Goal: Complete application form

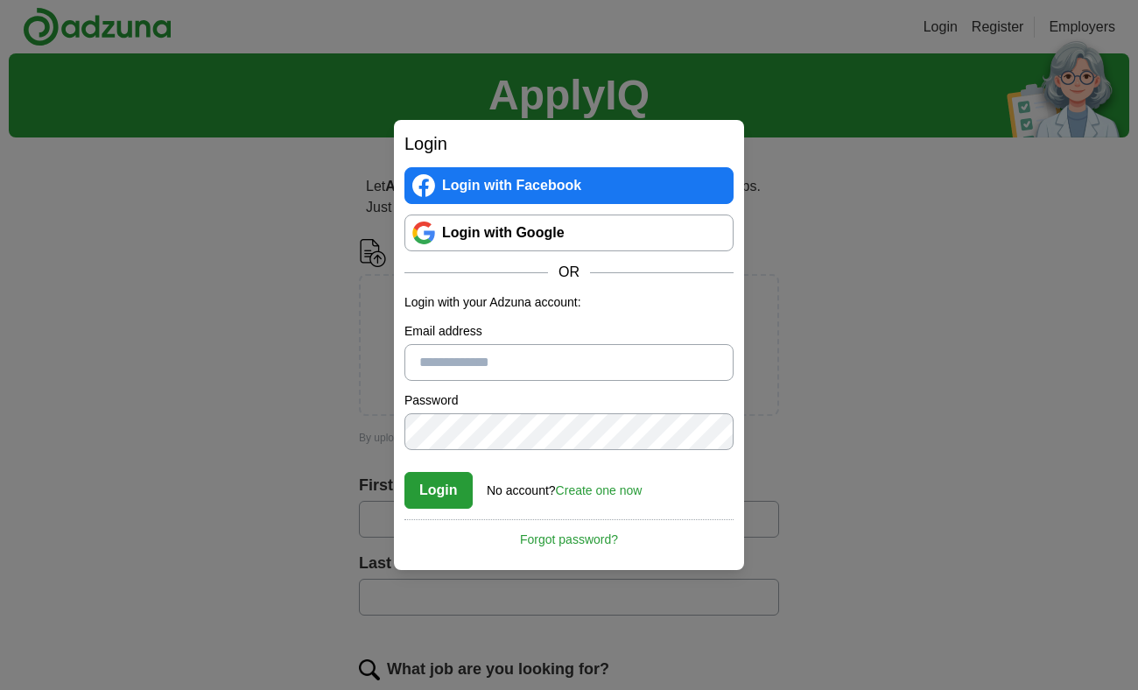
click at [839, 351] on div "Login Login with Facebook Login with Google OR Login with your Adzuna account: …" at bounding box center [569, 345] width 1138 height 690
click at [642, 236] on link "Login with Google" at bounding box center [568, 232] width 329 height 37
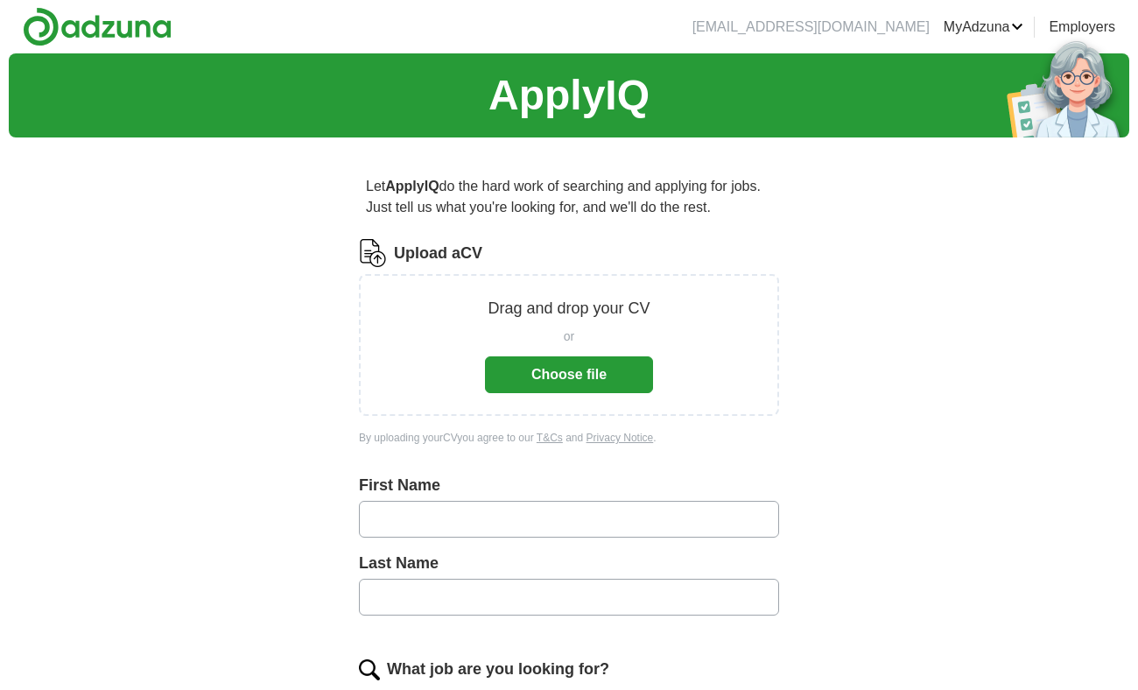
click at [565, 363] on button "Choose file" at bounding box center [569, 374] width 168 height 37
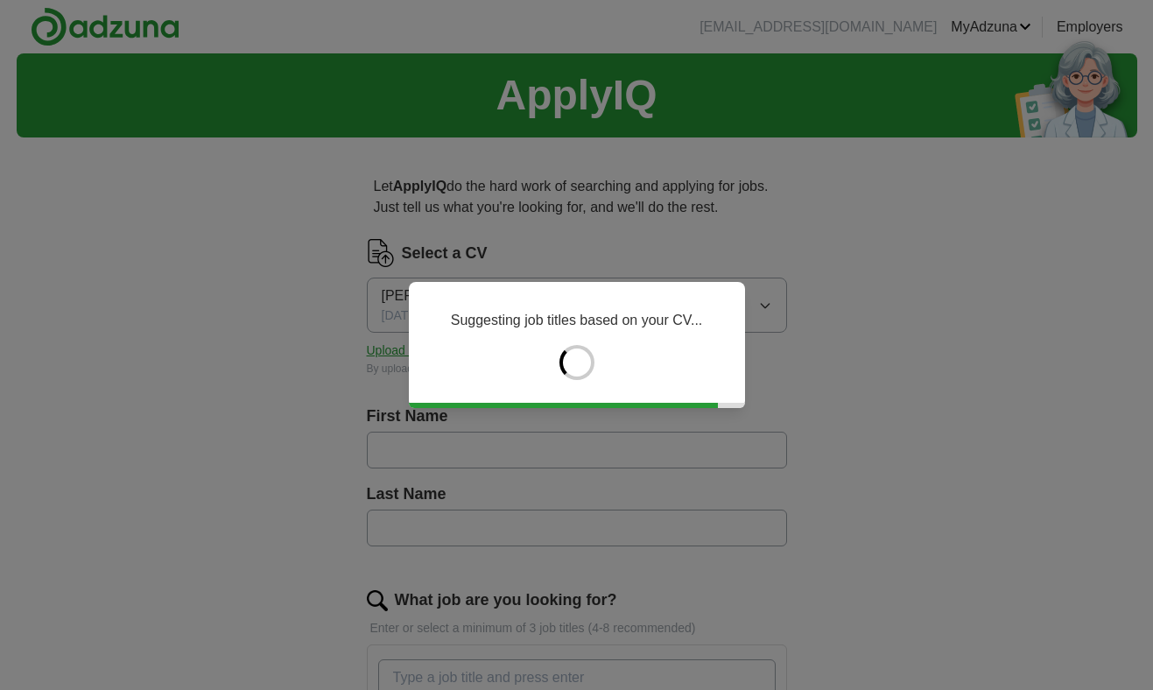
type input "*******"
type input "******"
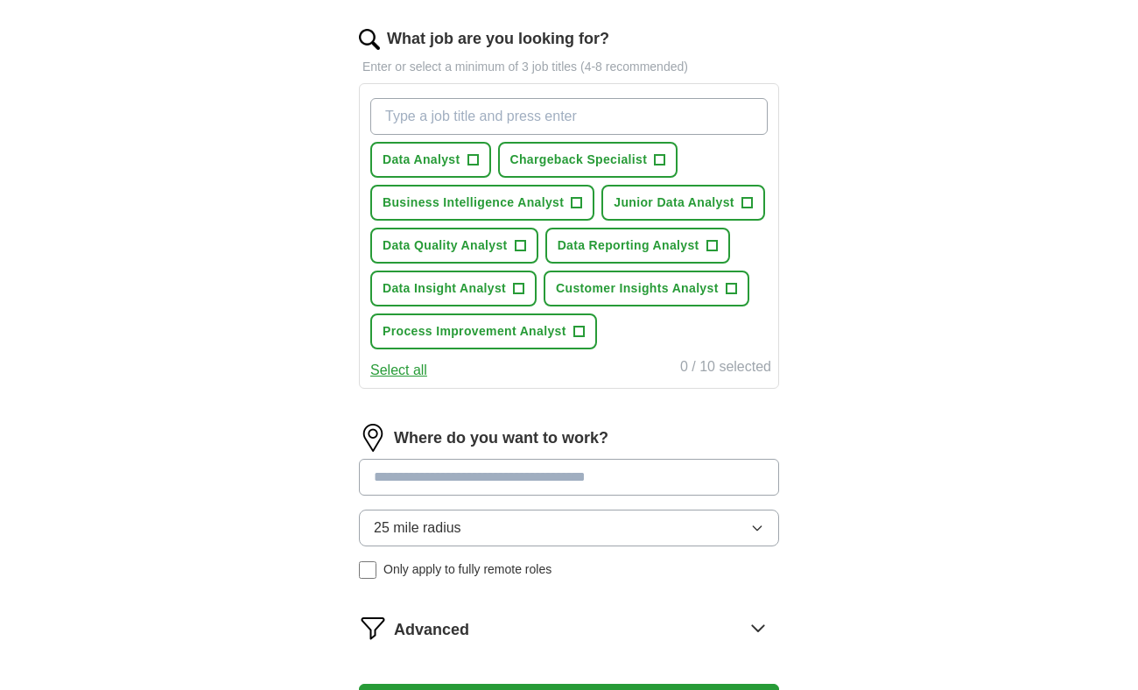
scroll to position [562, 0]
click at [456, 158] on span "Data Analyst" at bounding box center [422, 159] width 78 height 18
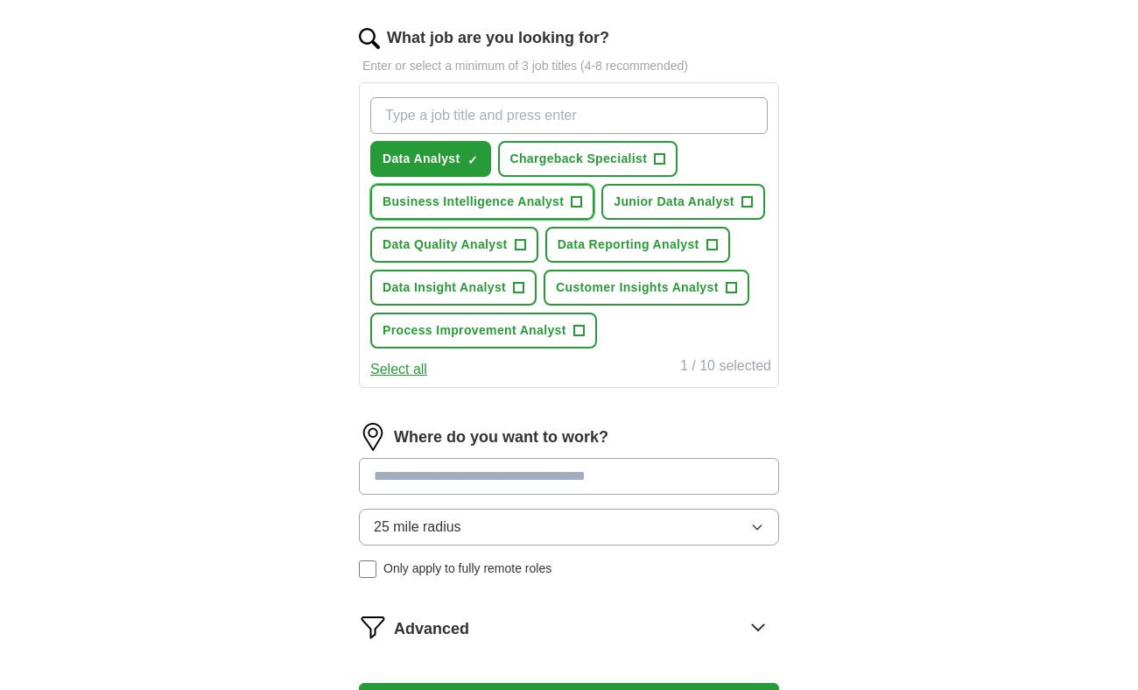
click at [579, 208] on span "+" at bounding box center [577, 202] width 11 height 14
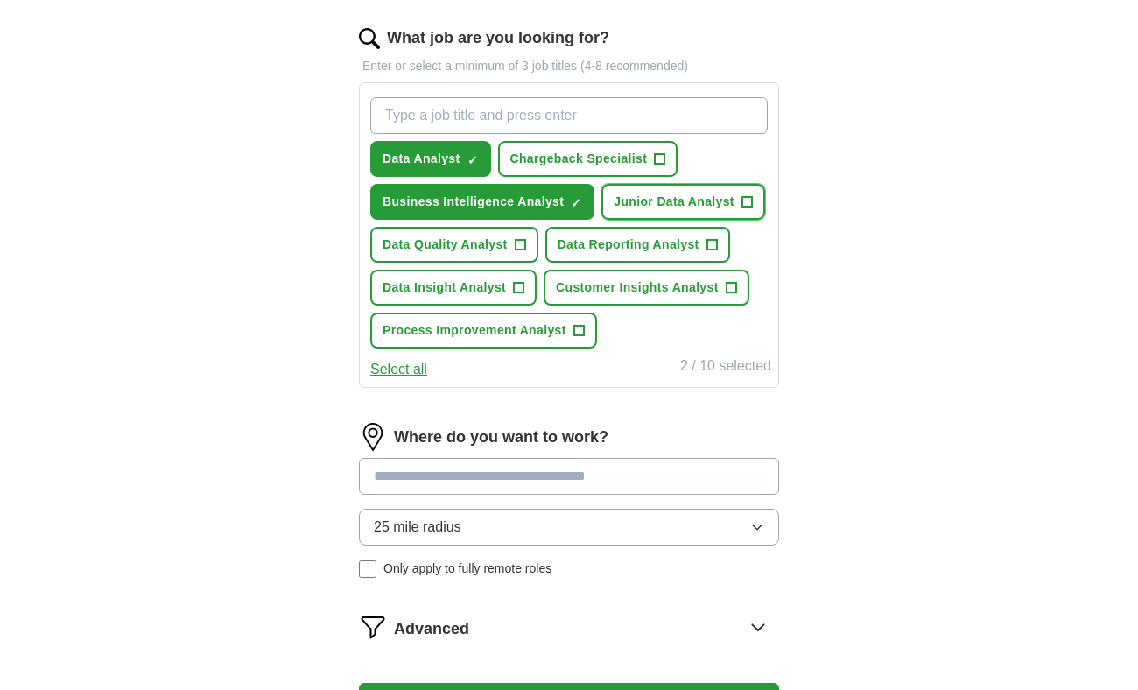
click at [701, 201] on span "Junior Data Analyst" at bounding box center [674, 202] width 121 height 18
click at [410, 368] on button "Select all" at bounding box center [398, 369] width 57 height 21
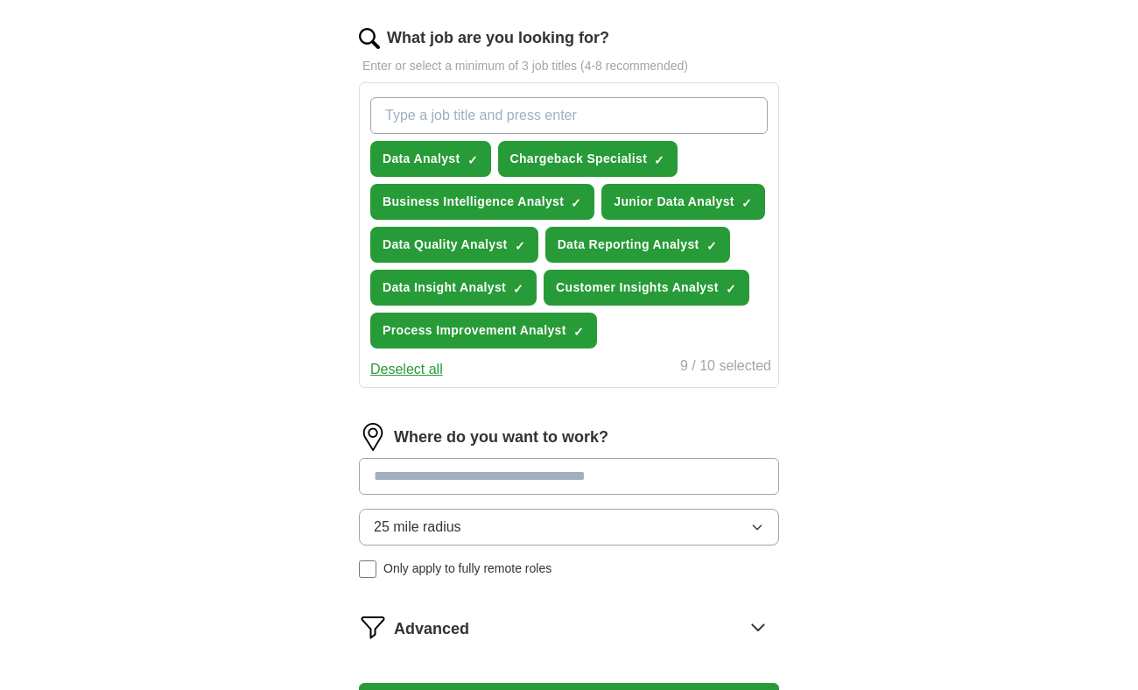
click at [410, 368] on button "Deselect all" at bounding box center [406, 369] width 73 height 21
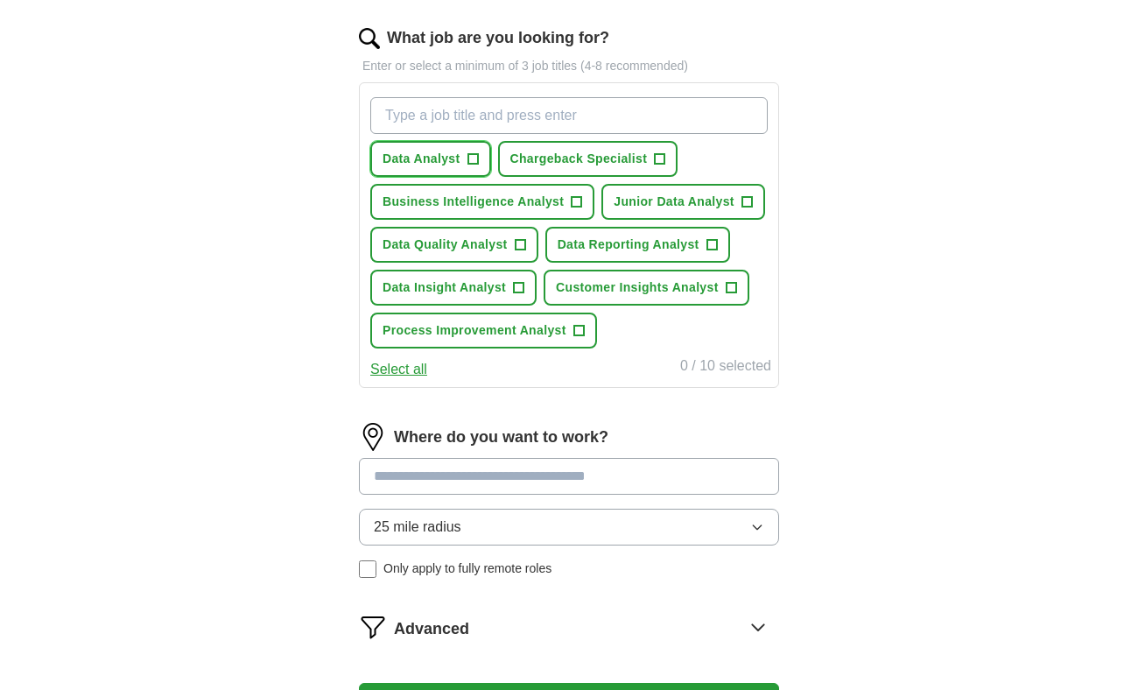
click at [439, 158] on span "Data Analyst" at bounding box center [422, 159] width 78 height 18
click at [537, 146] on button "Chargeback Specialist +" at bounding box center [588, 159] width 180 height 36
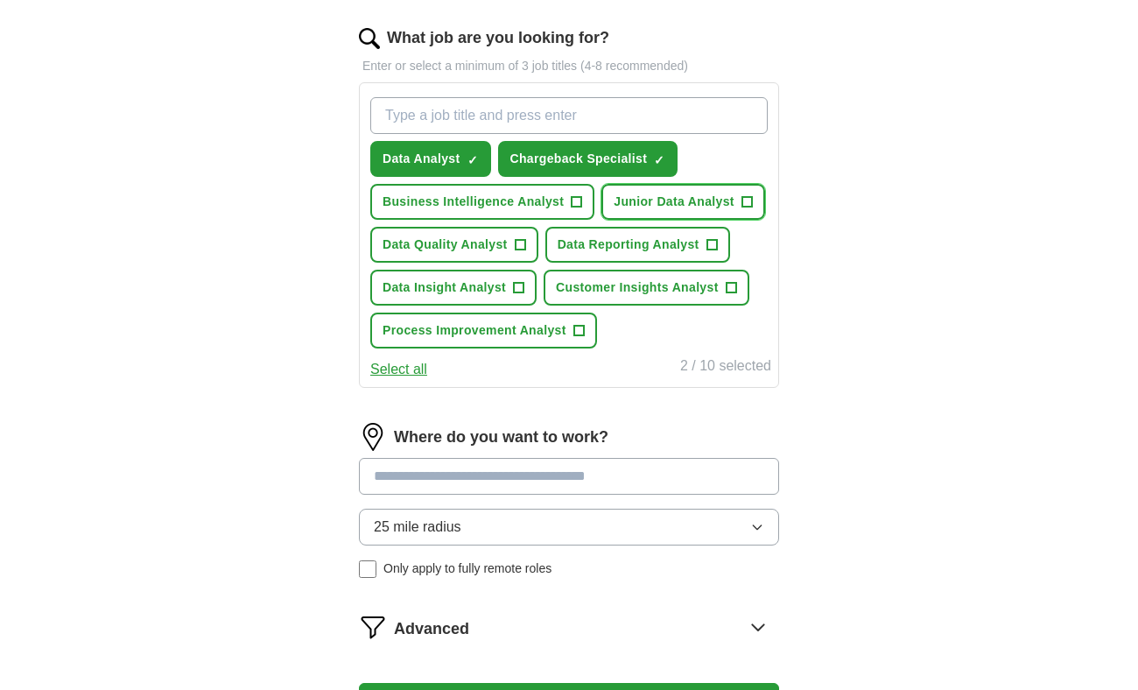
click at [657, 199] on span "Junior Data Analyst" at bounding box center [674, 202] width 121 height 18
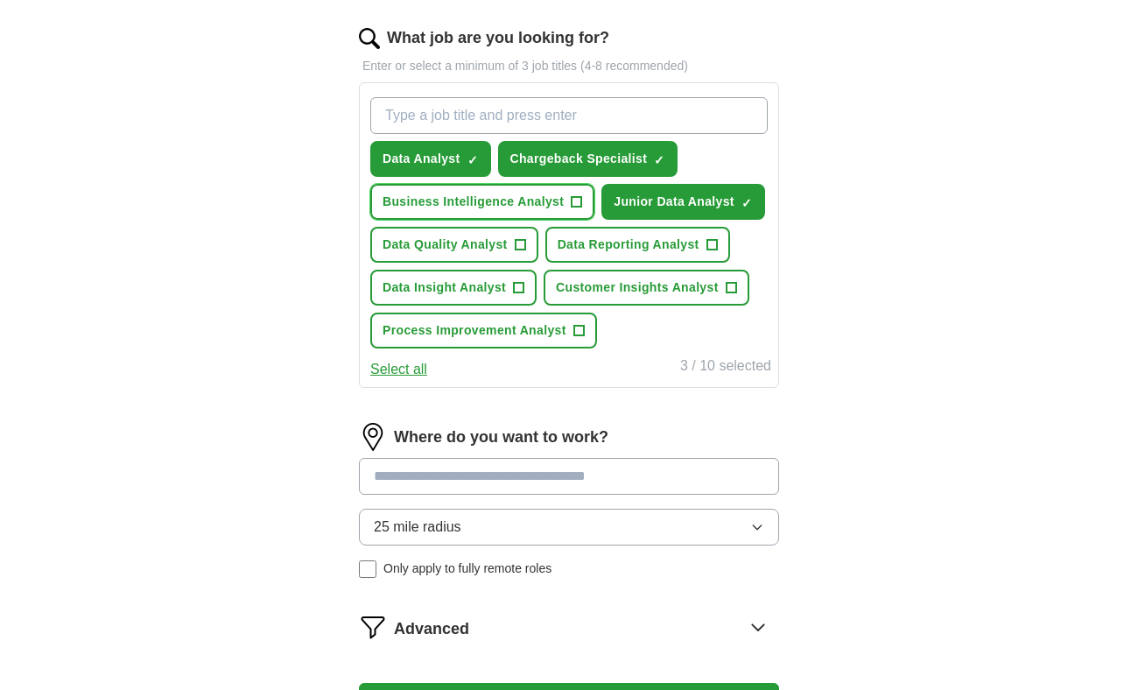
click at [544, 195] on span "Business Intelligence Analyst" at bounding box center [473, 202] width 181 height 18
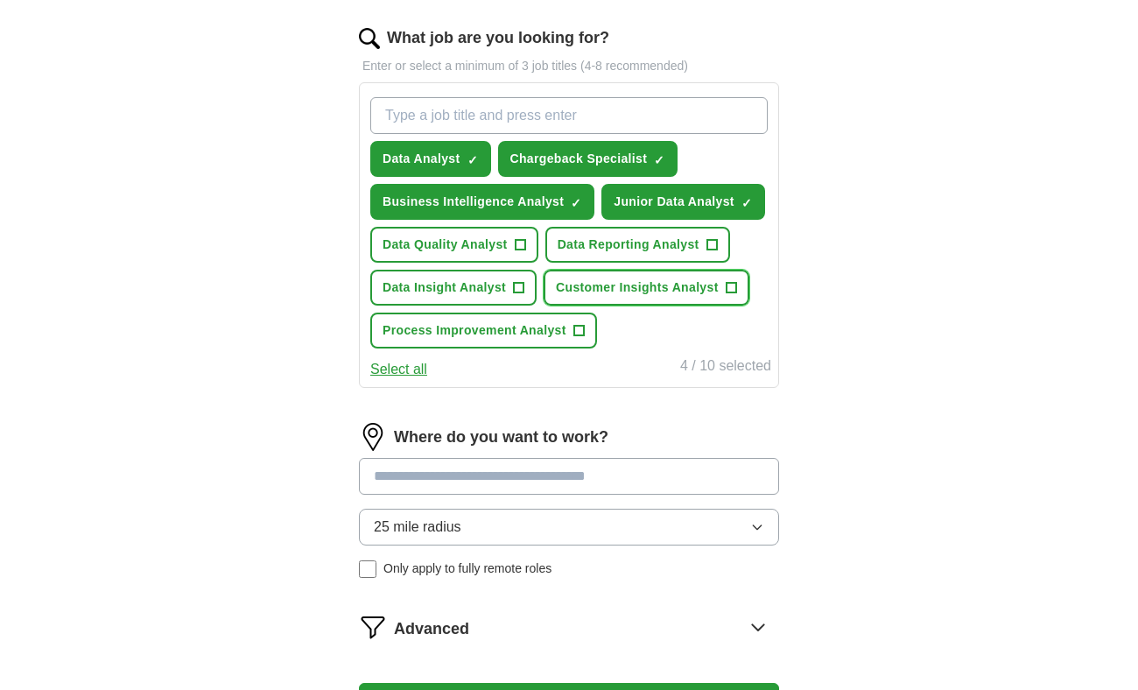
click at [599, 291] on span "Customer Insights Analyst" at bounding box center [637, 287] width 163 height 18
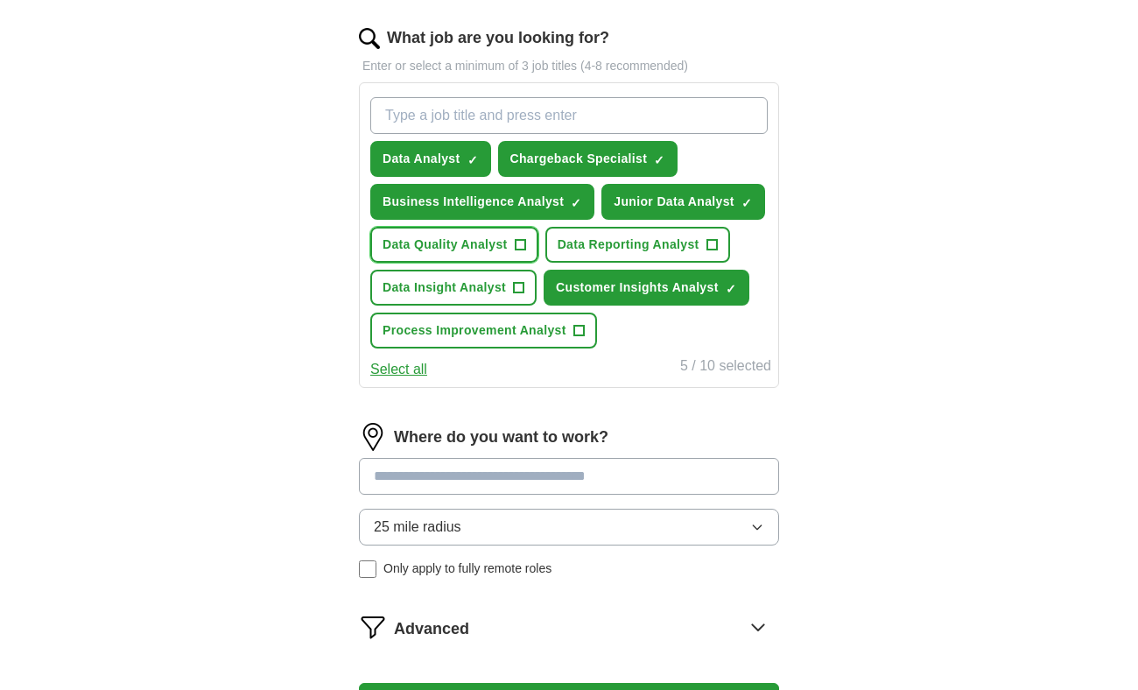
click at [478, 231] on button "Data Quality Analyst +" at bounding box center [454, 245] width 168 height 36
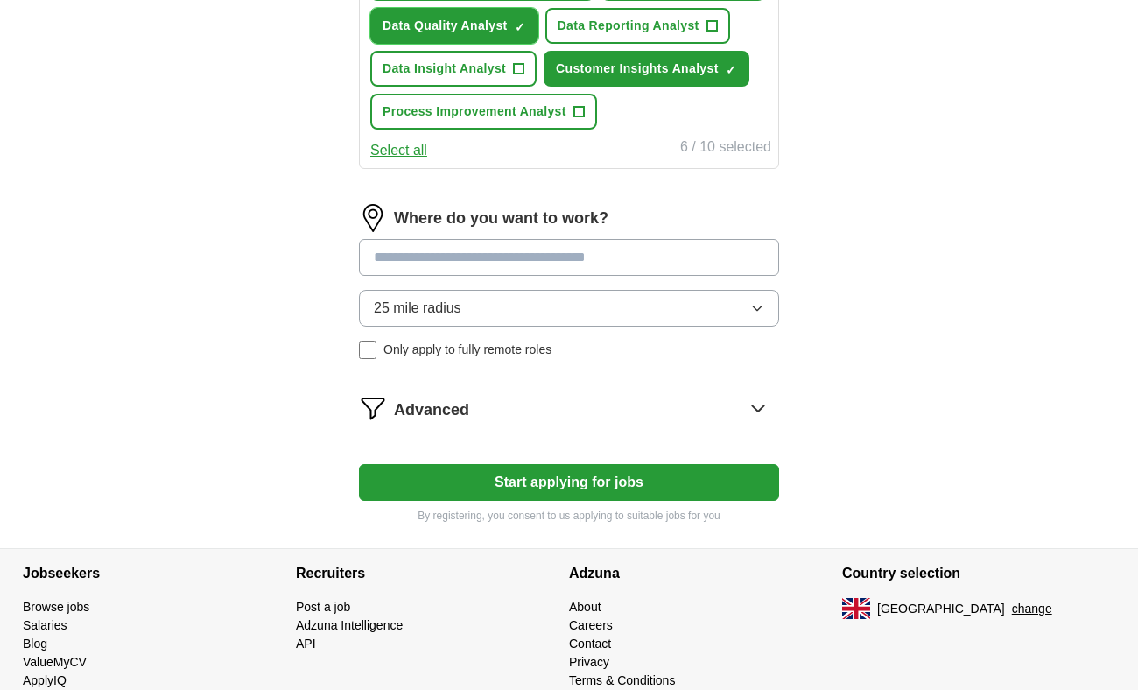
scroll to position [797, 0]
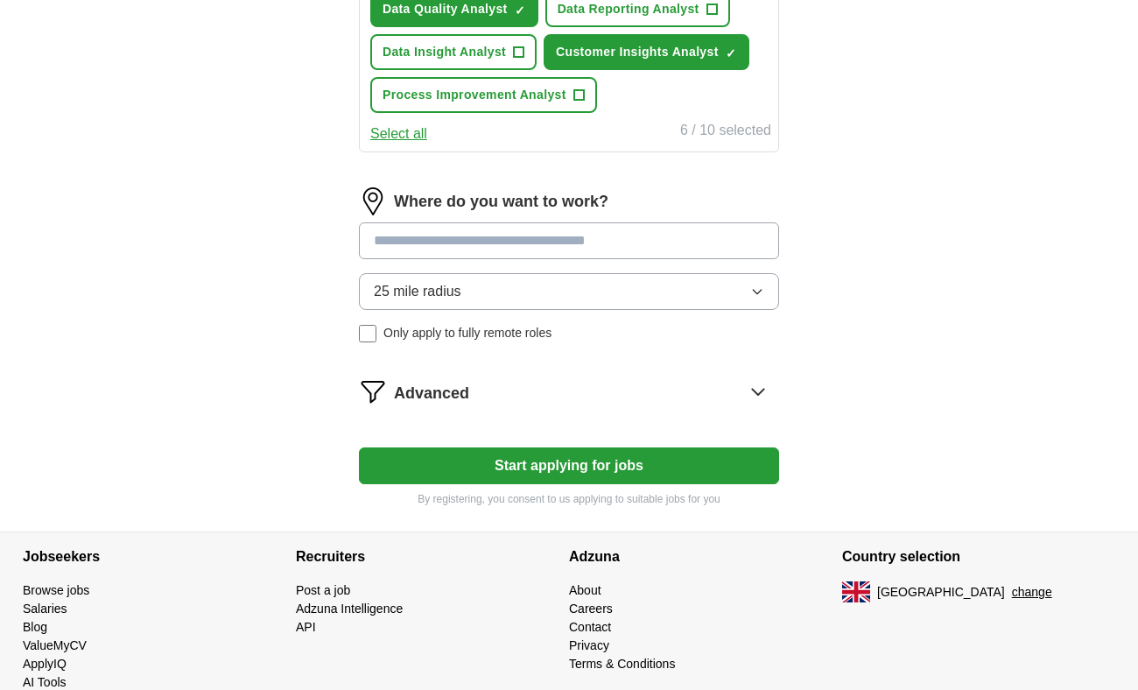
click at [592, 225] on input at bounding box center [569, 240] width 420 height 37
type input "********"
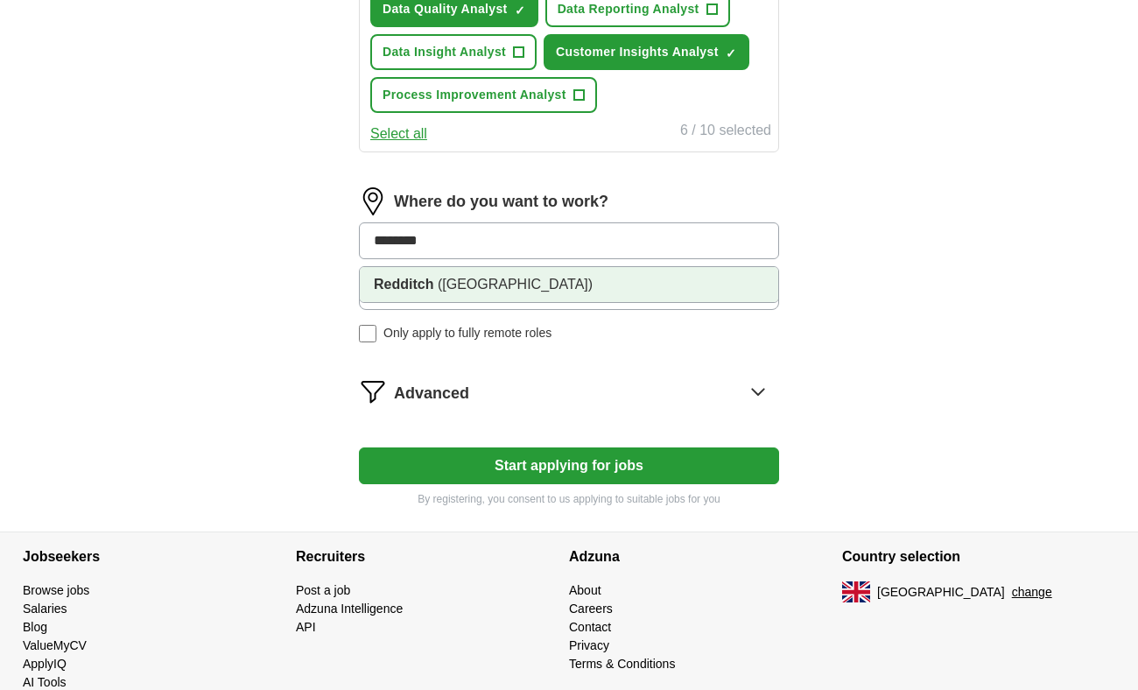
click at [485, 288] on span "([GEOGRAPHIC_DATA])" at bounding box center [515, 284] width 155 height 15
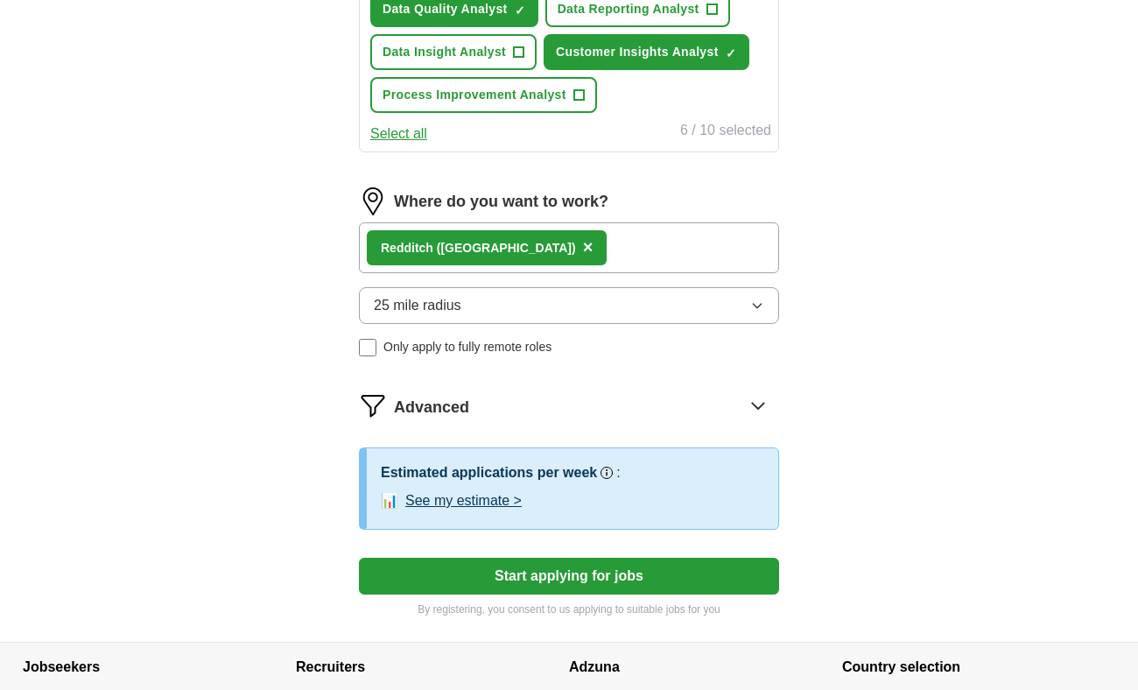
click at [507, 306] on button "25 mile radius" at bounding box center [569, 305] width 420 height 37
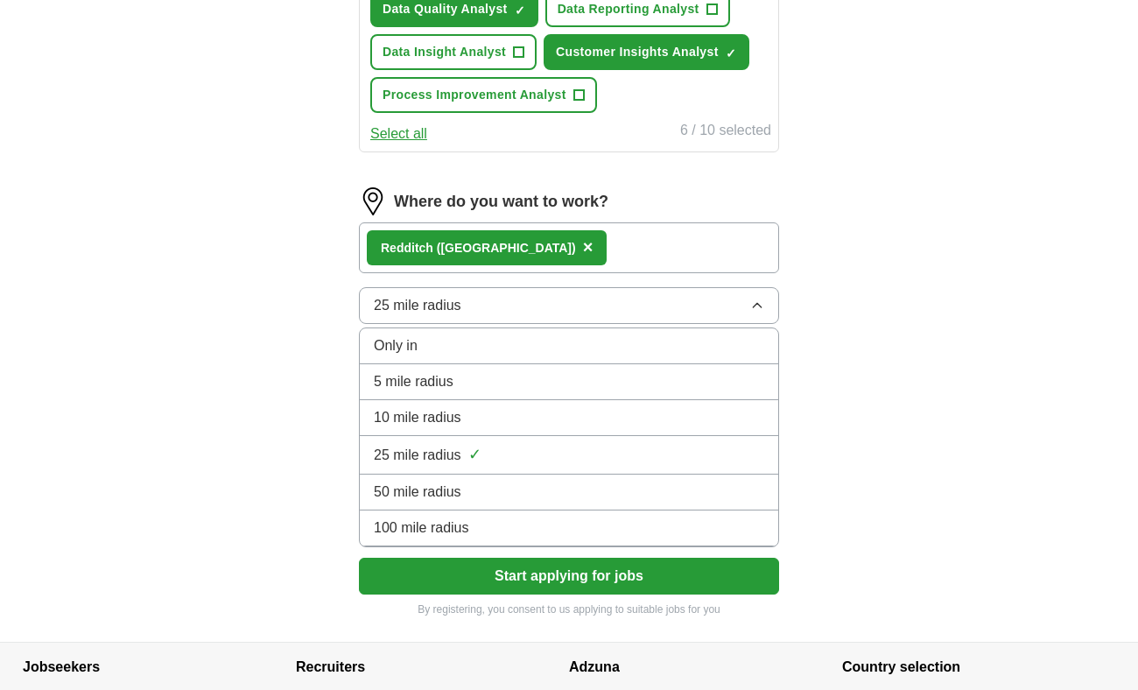
click at [490, 411] on div "10 mile radius" at bounding box center [569, 417] width 390 height 21
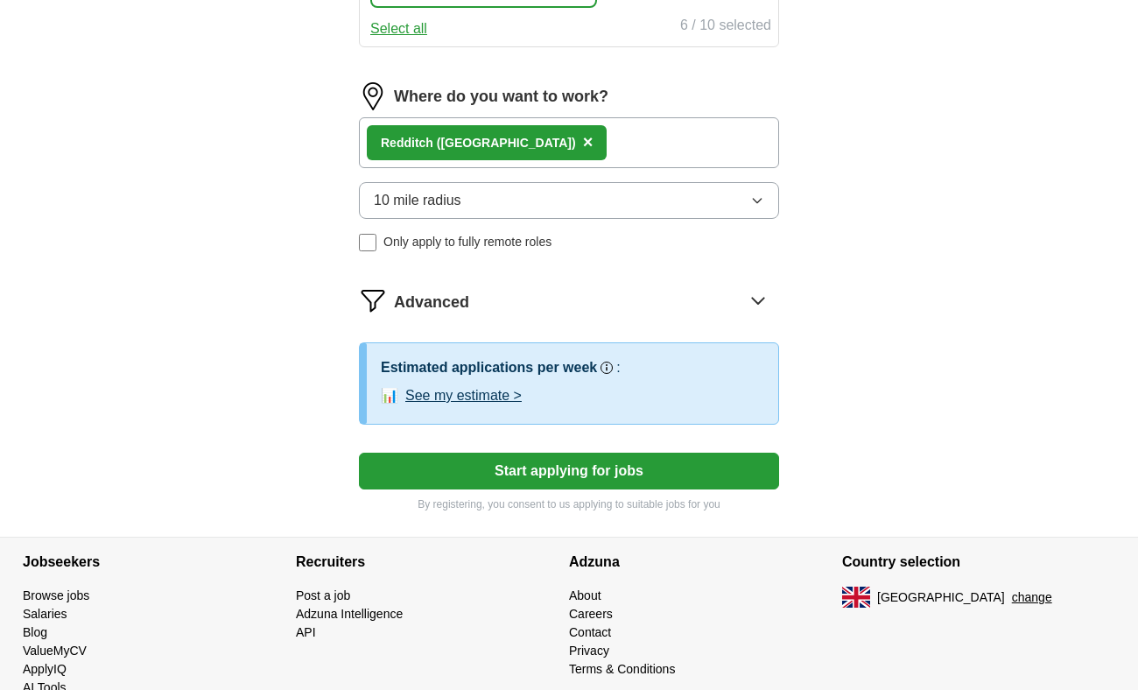
scroll to position [909, 0]
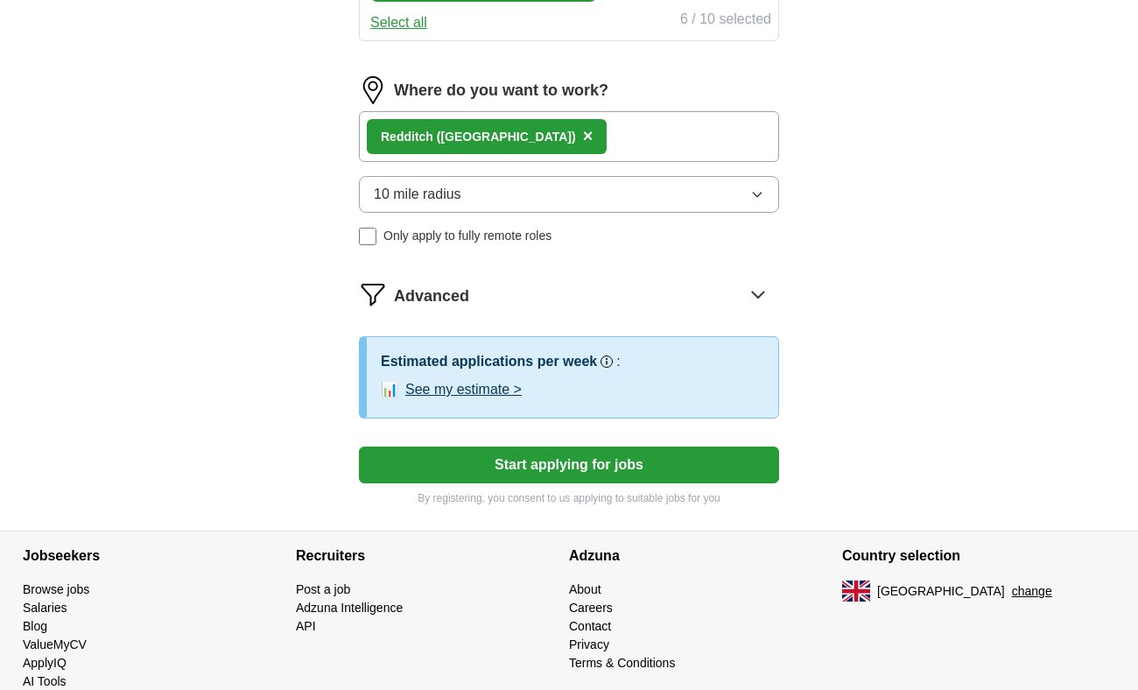
click at [618, 456] on button "Start applying for jobs" at bounding box center [569, 464] width 420 height 37
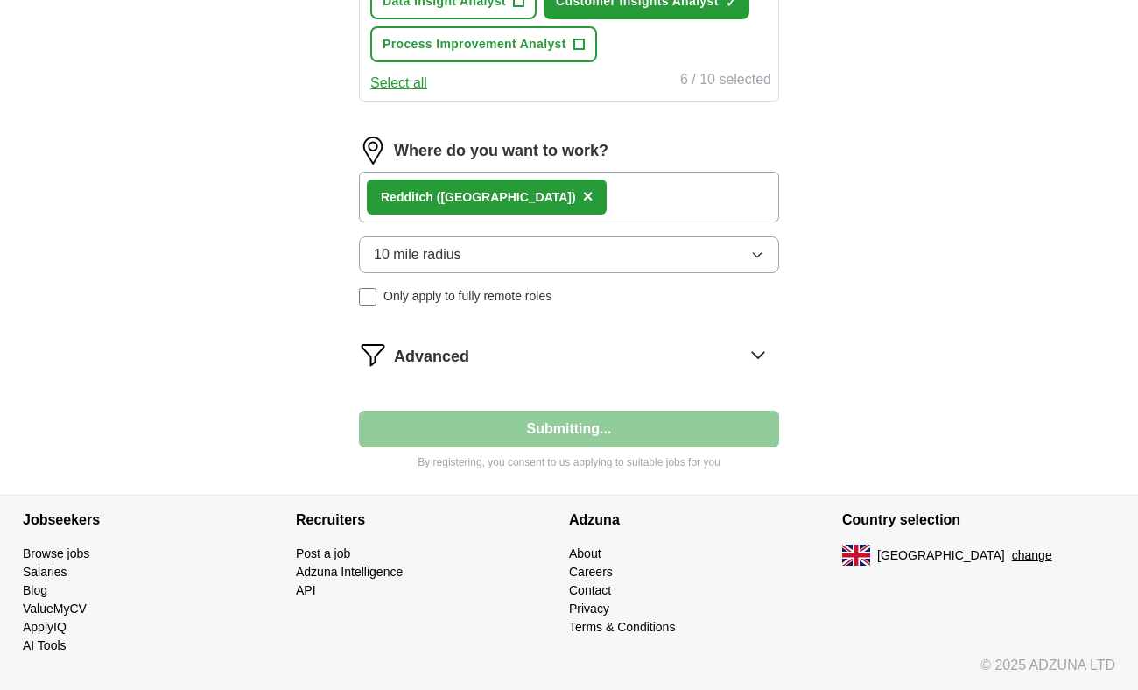
scroll to position [848, 0]
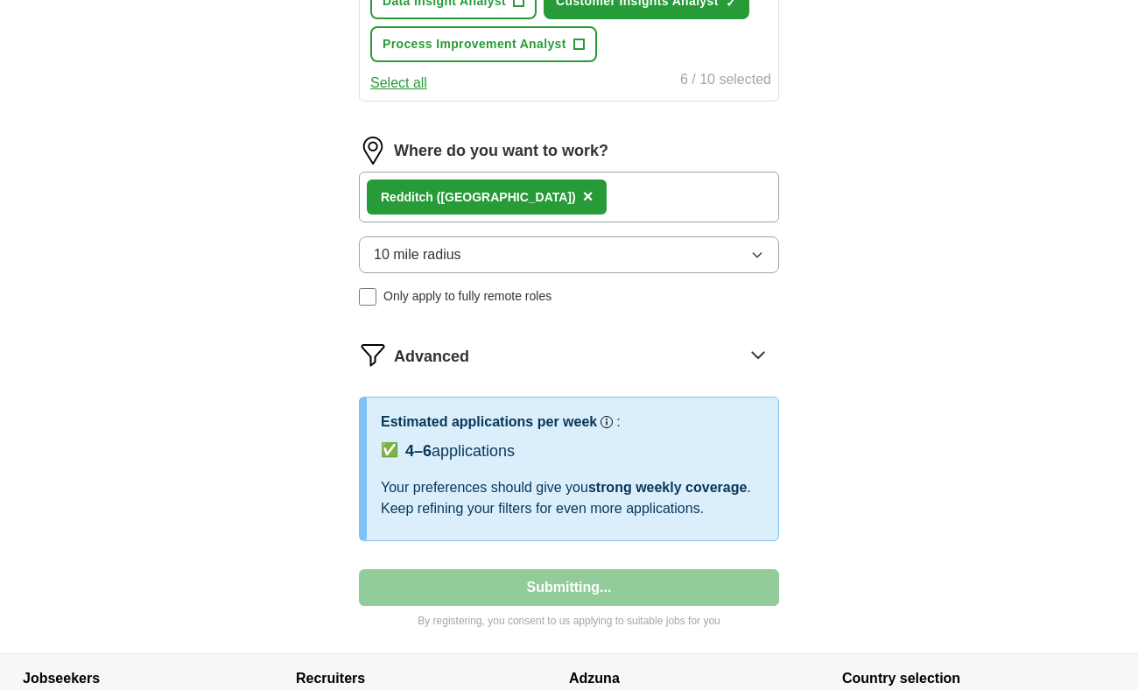
select select "**"
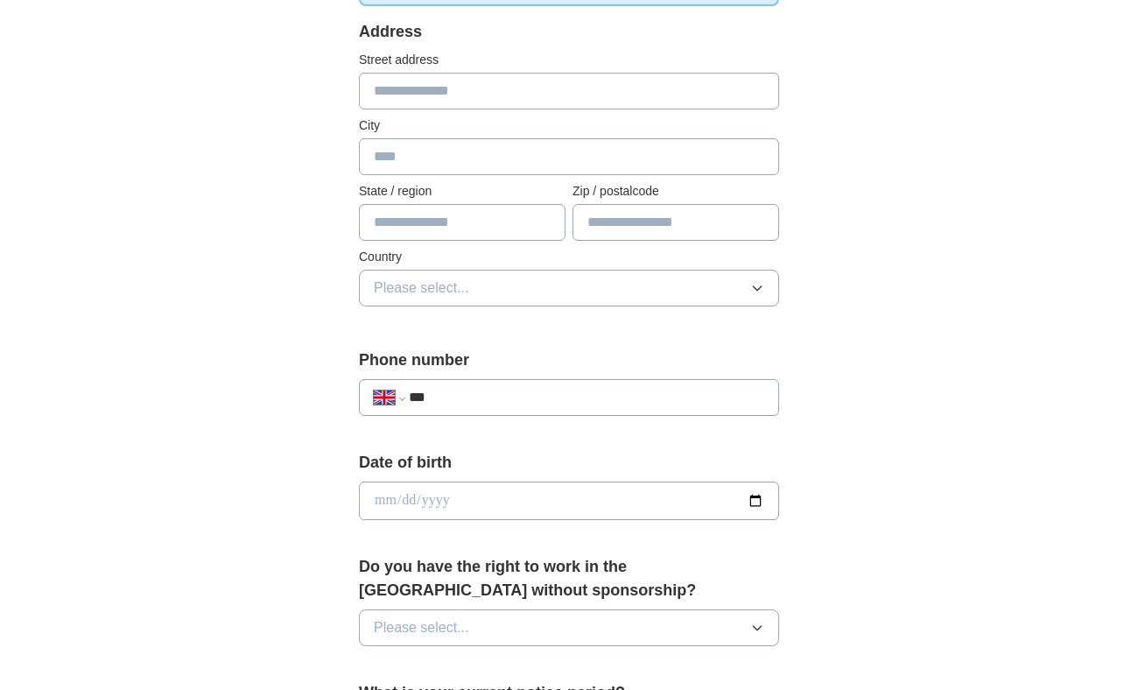
scroll to position [362, 0]
click at [603, 393] on input "***" at bounding box center [586, 396] width 355 height 21
type input "**********"
click at [630, 494] on input "date" at bounding box center [569, 500] width 420 height 39
type input "**********"
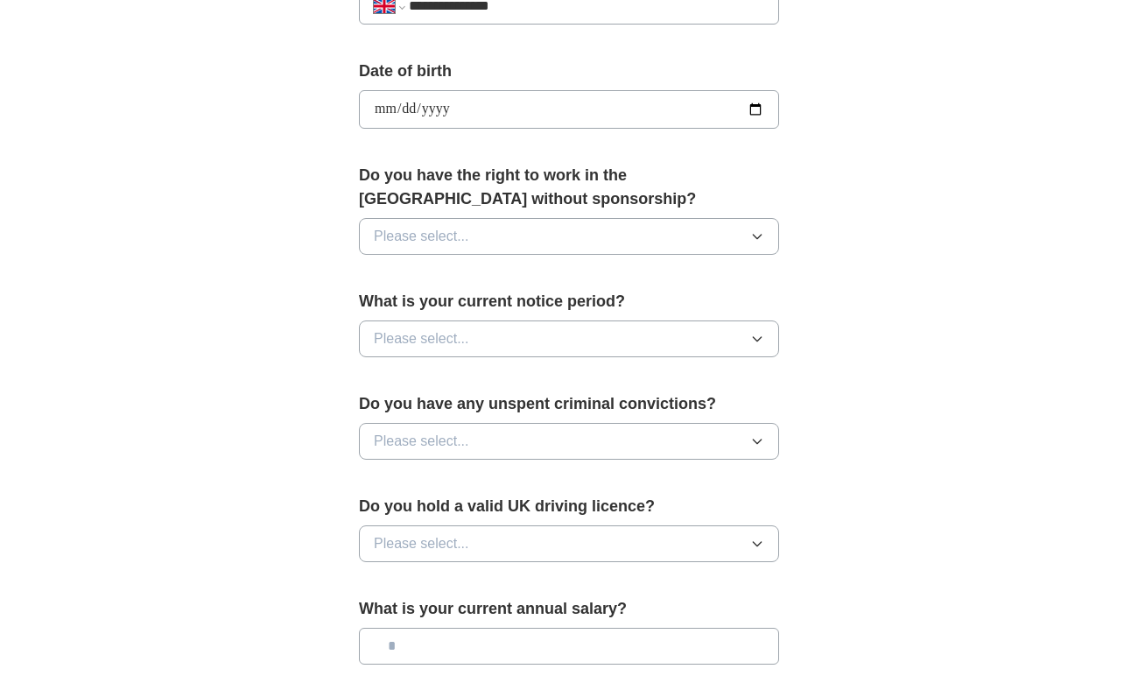
scroll to position [750, 0]
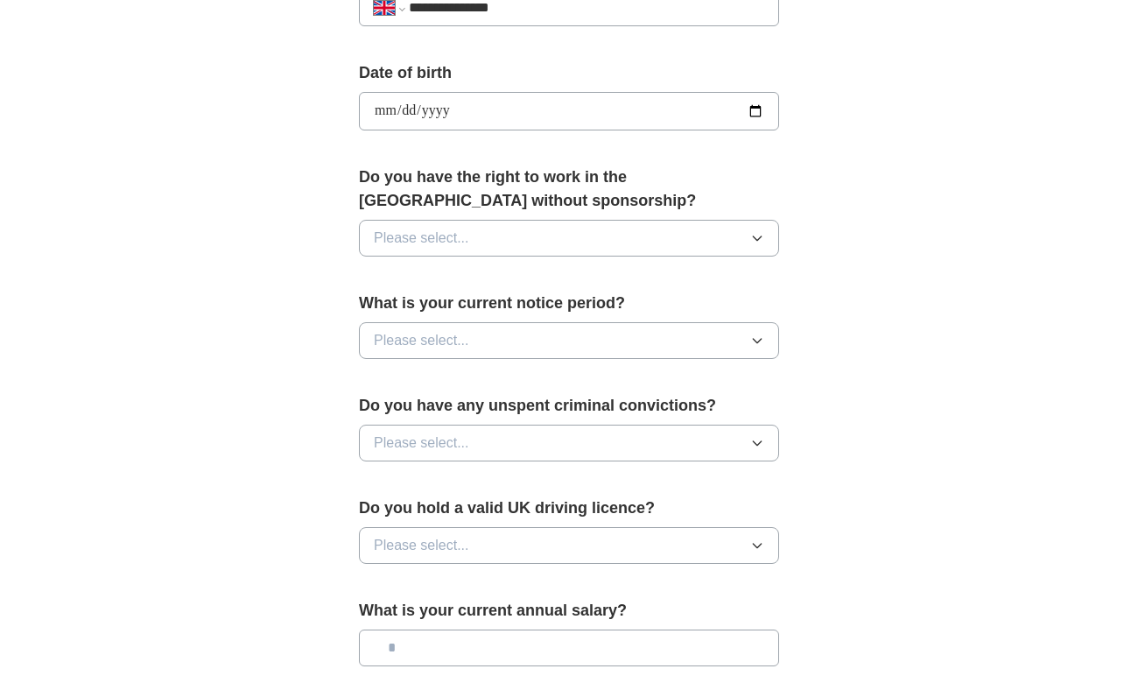
click at [708, 231] on button "Please select..." at bounding box center [569, 238] width 420 height 37
click at [465, 277] on div "Yes" at bounding box center [569, 278] width 390 height 21
click at [632, 340] on button "Please select..." at bounding box center [569, 340] width 420 height 37
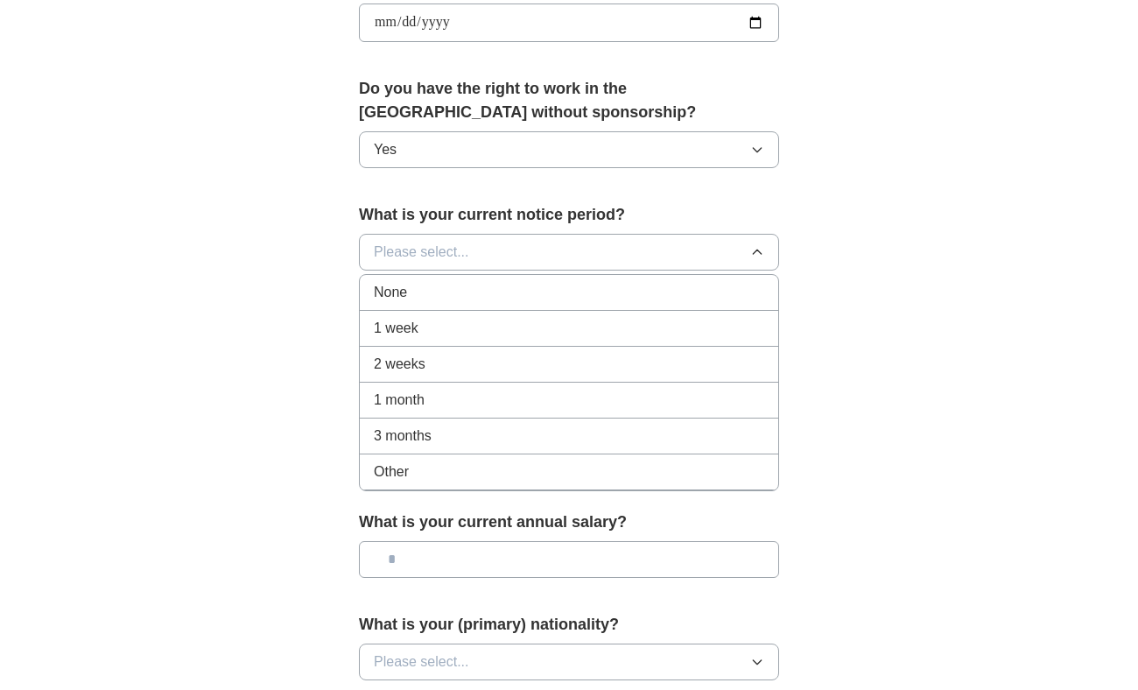
scroll to position [840, 0]
click at [669, 280] on div "None" at bounding box center [569, 290] width 390 height 21
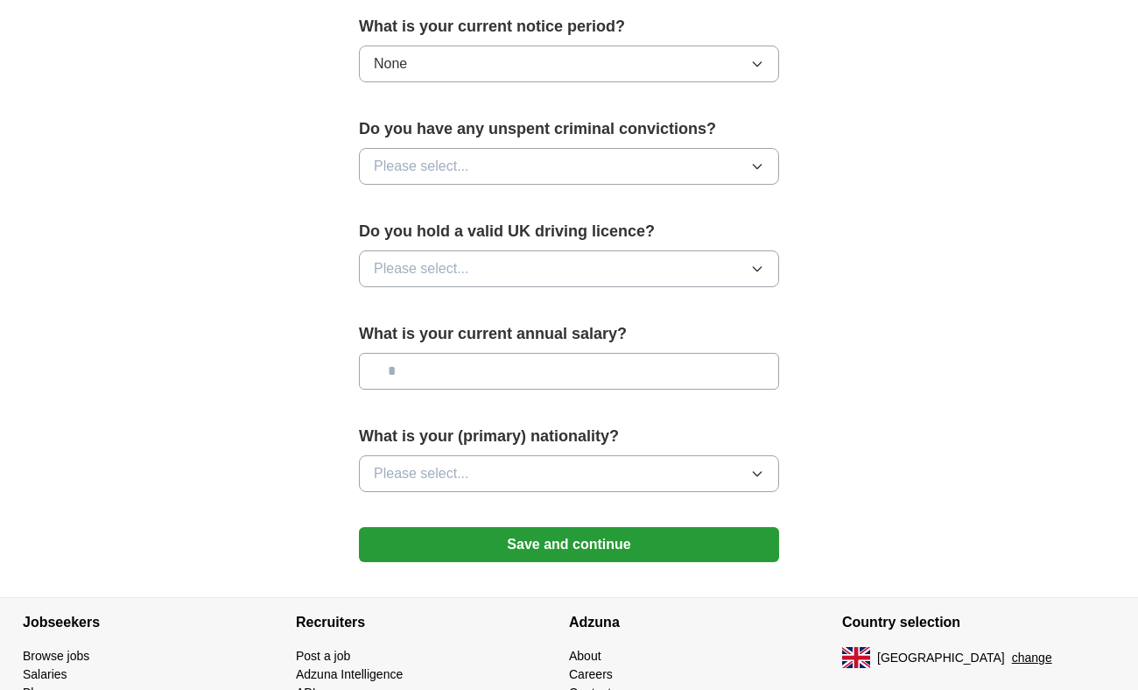
scroll to position [1025, 0]
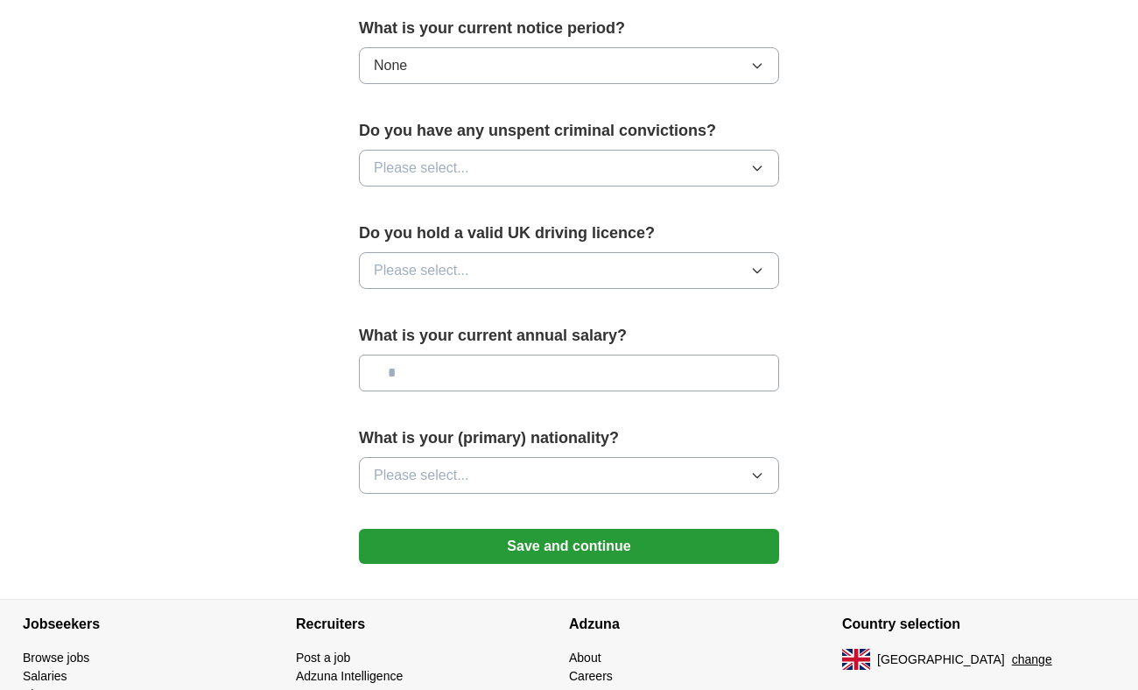
click at [550, 166] on button "Please select..." at bounding box center [569, 168] width 420 height 37
click at [488, 247] on div "No" at bounding box center [569, 244] width 390 height 21
click at [688, 277] on button "Please select..." at bounding box center [569, 270] width 420 height 37
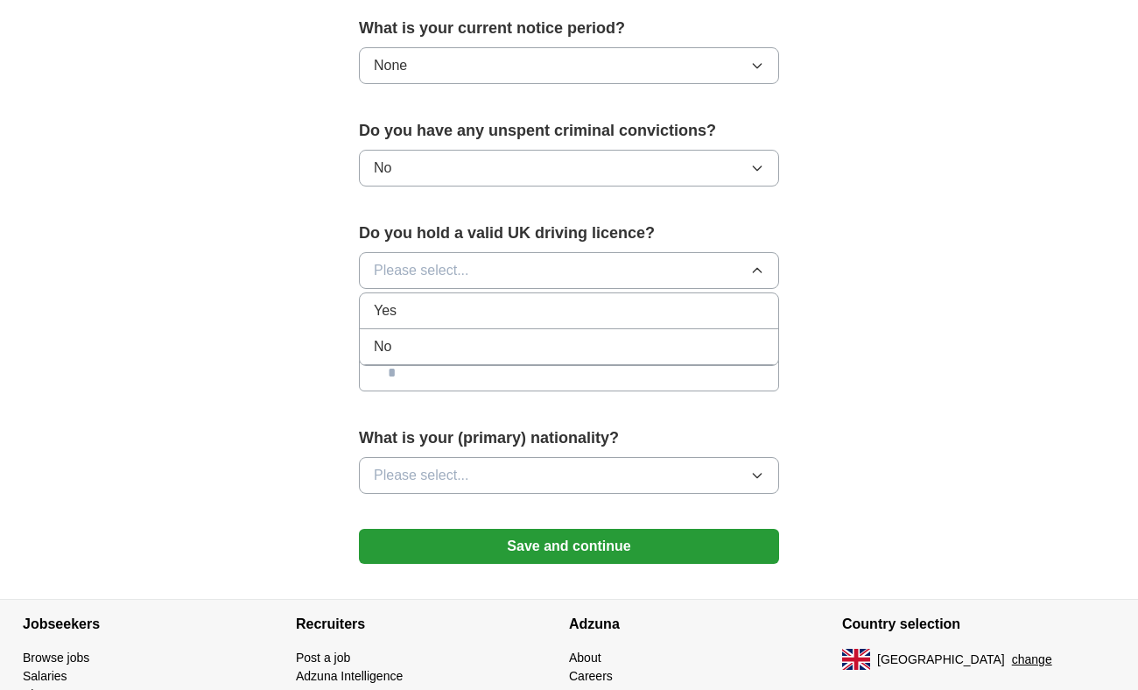
click at [480, 301] on div "Yes" at bounding box center [569, 310] width 390 height 21
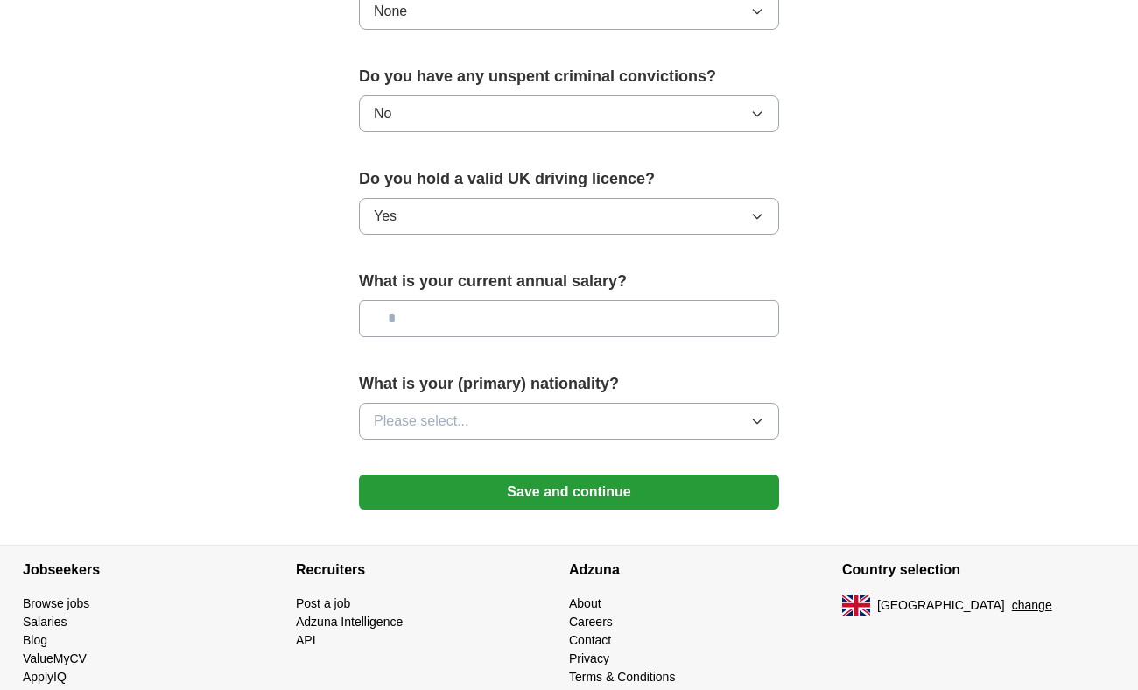
scroll to position [1128, 0]
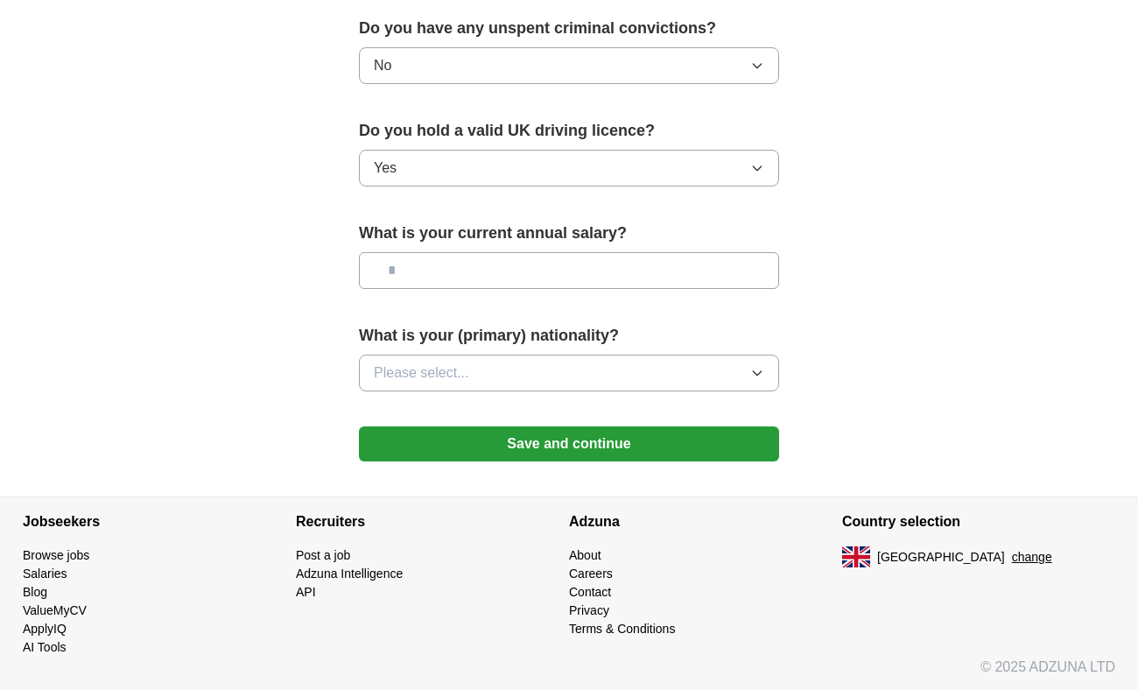
click at [558, 362] on button "Please select..." at bounding box center [569, 373] width 420 height 37
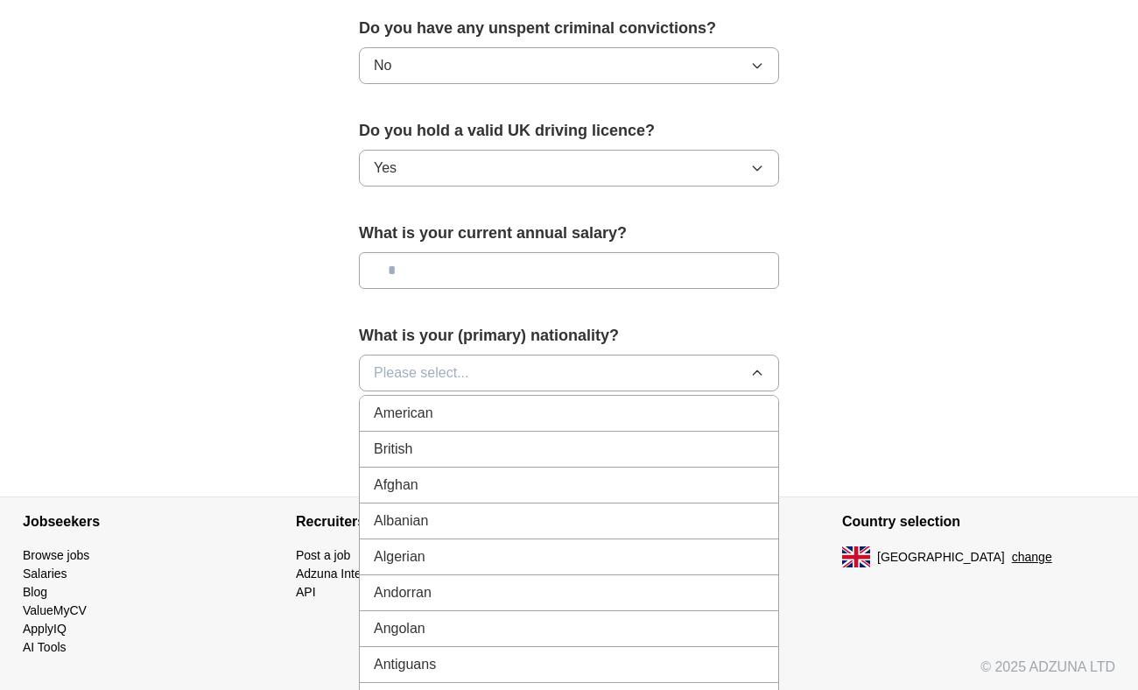
click at [492, 449] on div "British" at bounding box center [569, 449] width 390 height 21
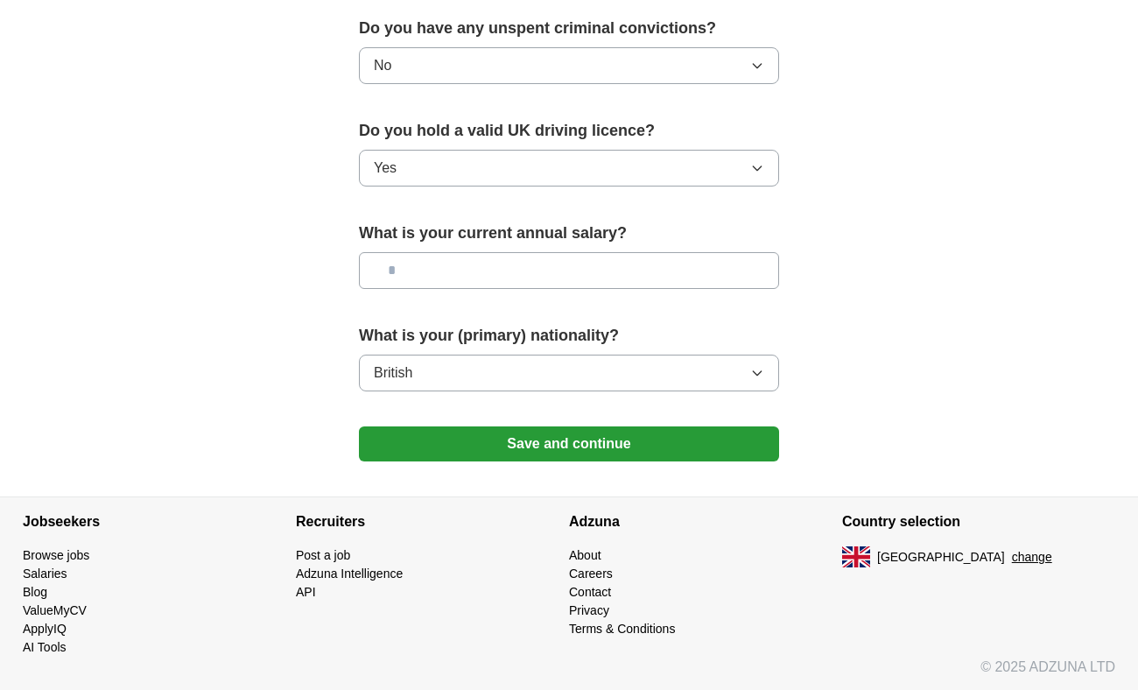
click at [504, 429] on button "Save and continue" at bounding box center [569, 443] width 420 height 35
